Goal: Task Accomplishment & Management: Use online tool/utility

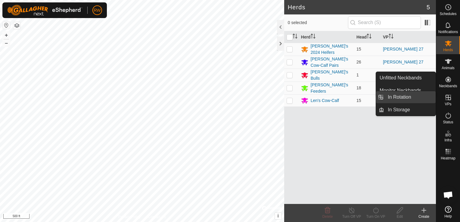
drag, startPoint x: 433, startPoint y: 97, endPoint x: 417, endPoint y: 97, distance: 16.0
click at [344, 97] on link "In Rotation" at bounding box center [409, 97] width 51 height 12
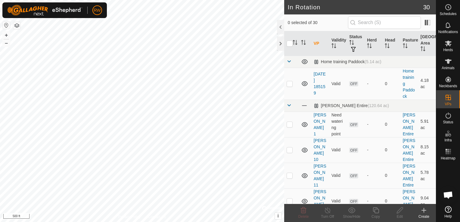
checkbox input "true"
click at [344, 211] on icon at bounding box center [400, 210] width 6 height 6
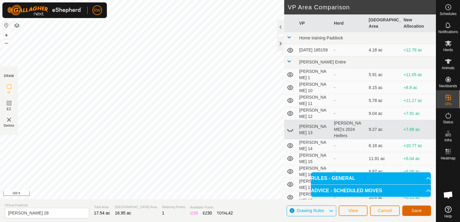
click at [344, 209] on button "Save" at bounding box center [416, 211] width 29 height 11
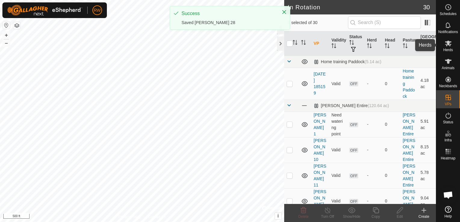
click at [344, 47] on icon at bounding box center [448, 43] width 7 height 7
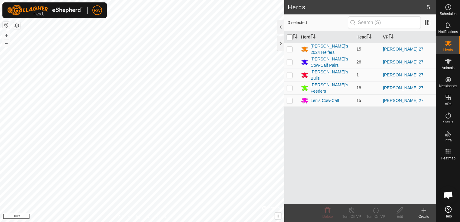
click at [290, 37] on input "checkbox" at bounding box center [290, 37] width 6 height 6
checkbox input "true"
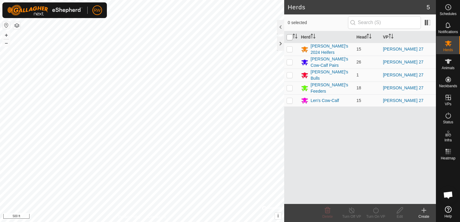
checkbox input "true"
click at [344, 209] on icon at bounding box center [376, 210] width 8 height 7
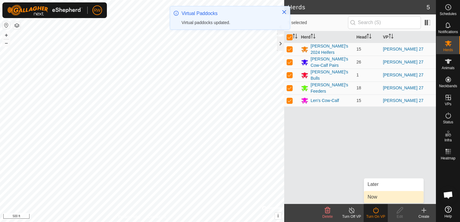
click at [344, 197] on link "Now" at bounding box center [394, 197] width 60 height 12
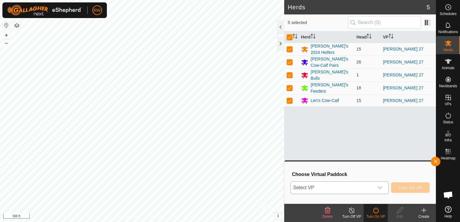
click at [344, 189] on icon "dropdown trigger" at bounding box center [380, 187] width 5 height 5
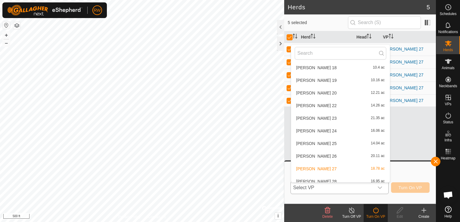
scroll to position [173, 0]
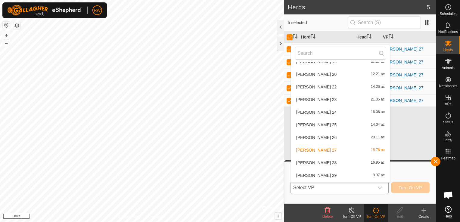
click at [318, 163] on li "[PERSON_NAME] 28 16.95 ac" at bounding box center [340, 163] width 99 height 12
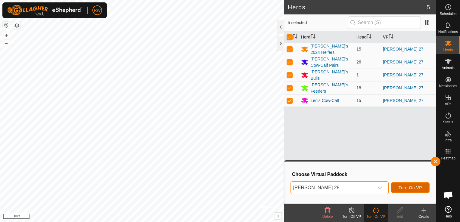
click at [344, 188] on span "Turn On VP" at bounding box center [410, 187] width 23 height 5
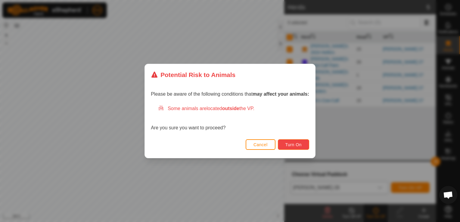
click at [289, 144] on span "Turn On" at bounding box center [293, 144] width 16 height 5
